Goal: Information Seeking & Learning: Understand process/instructions

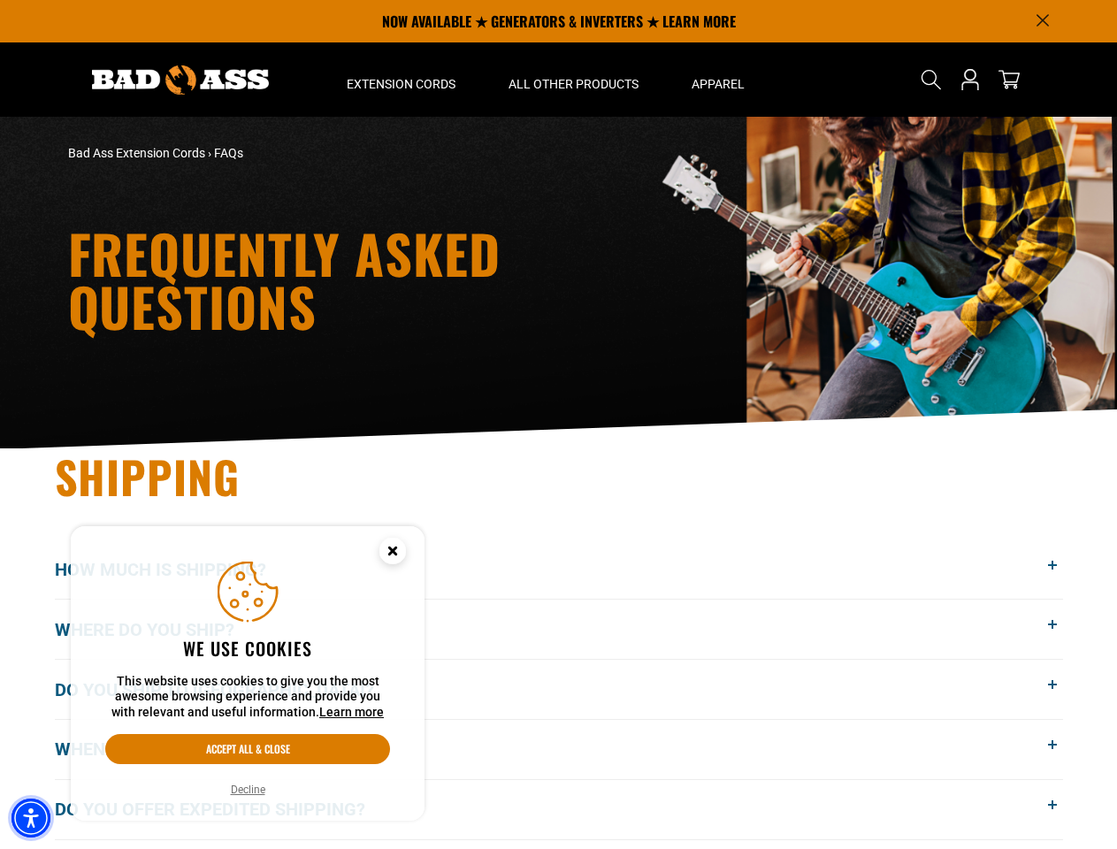
click at [31, 818] on img "Accessibility Menu" at bounding box center [30, 817] width 39 height 39
